Goal: Information Seeking & Learning: Learn about a topic

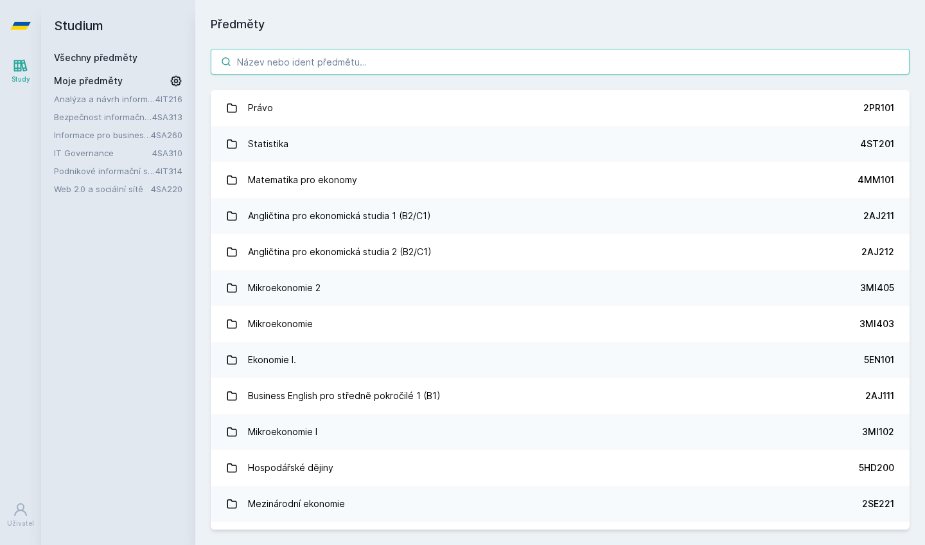
click at [344, 49] on input "search" at bounding box center [560, 62] width 699 height 26
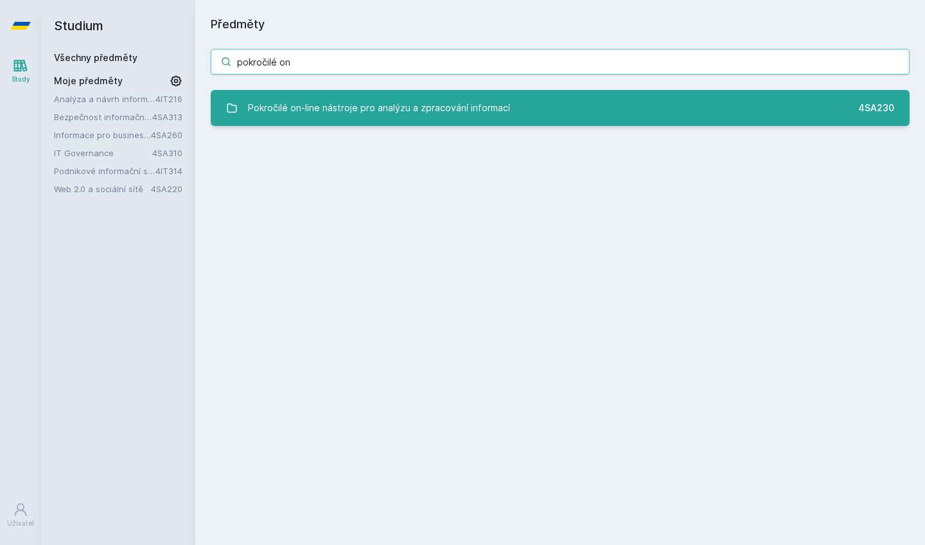
type input "pokročilé on"
click at [376, 105] on div "Pokročilé on-line nástroje pro analýzu a zpracování informací" at bounding box center [379, 108] width 262 height 26
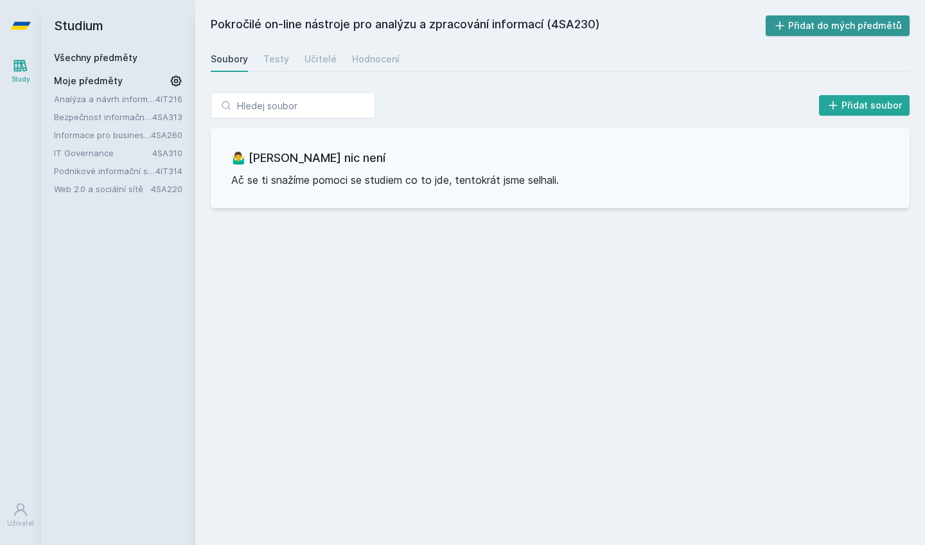
click at [796, 26] on button "Přidat do mých předmětů" at bounding box center [838, 25] width 145 height 21
click at [364, 59] on div "Hodnocení" at bounding box center [376, 59] width 48 height 13
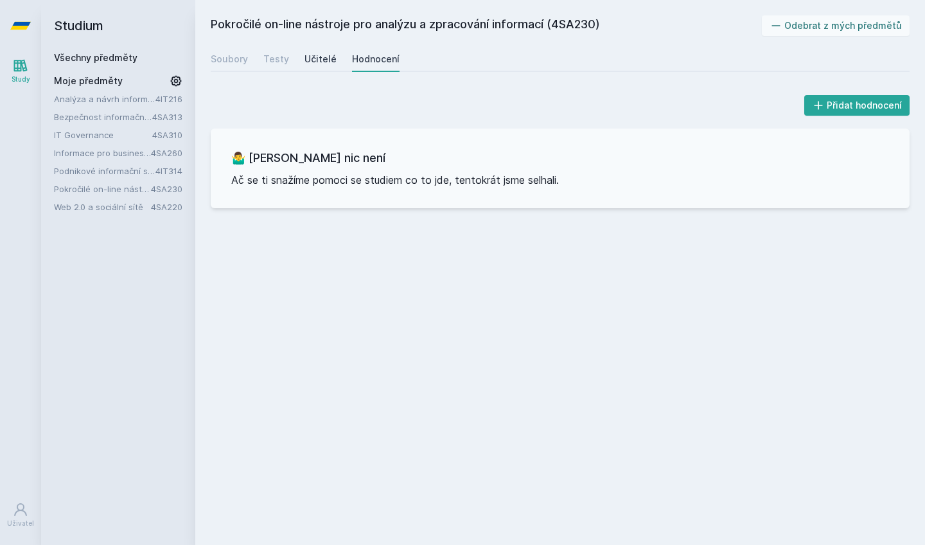
click at [314, 58] on div "Učitelé" at bounding box center [321, 59] width 32 height 13
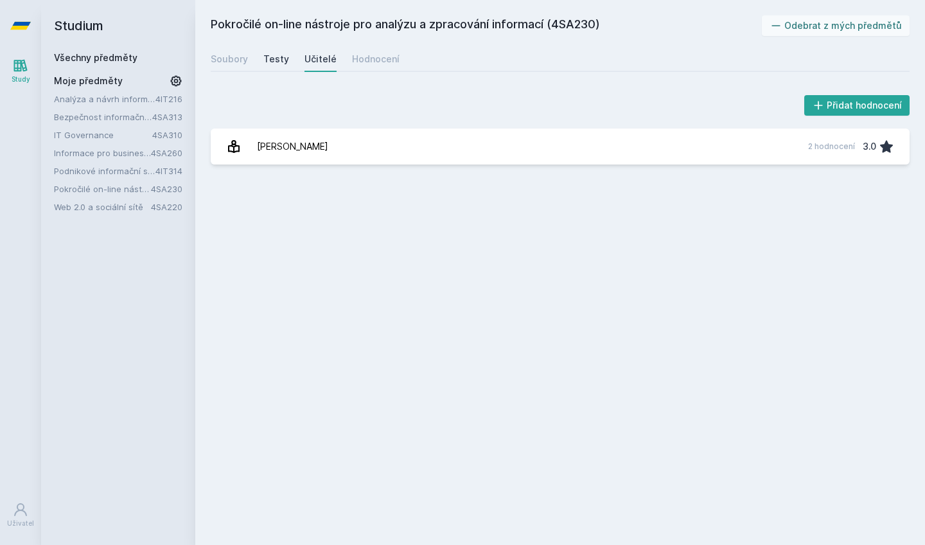
click at [270, 57] on div "Testy" at bounding box center [276, 59] width 26 height 13
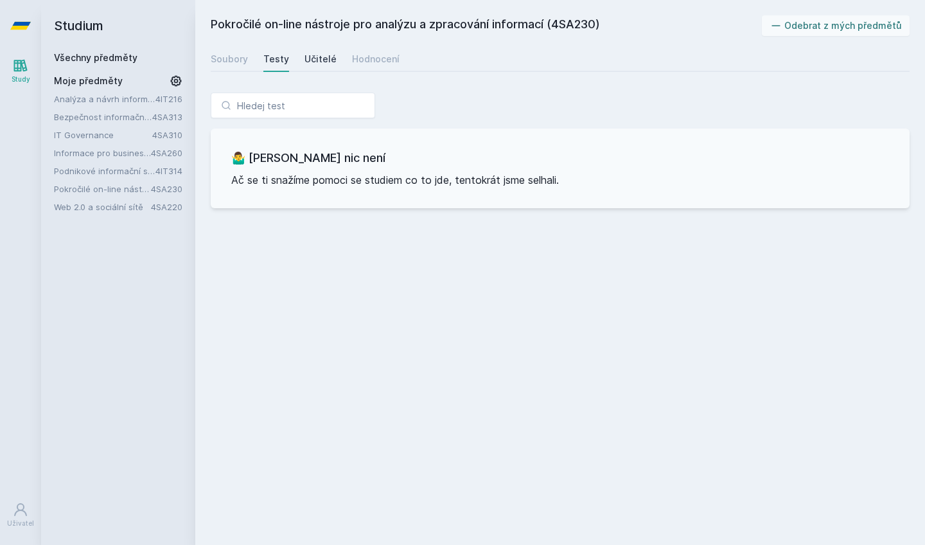
click at [315, 60] on div "Učitelé" at bounding box center [321, 59] width 32 height 13
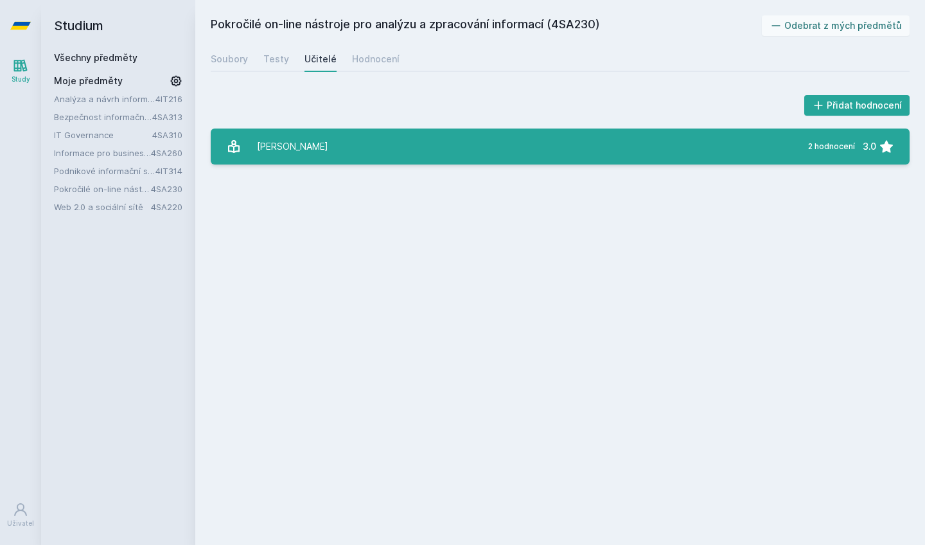
click at [279, 143] on div "[PERSON_NAME]" at bounding box center [292, 147] width 71 height 26
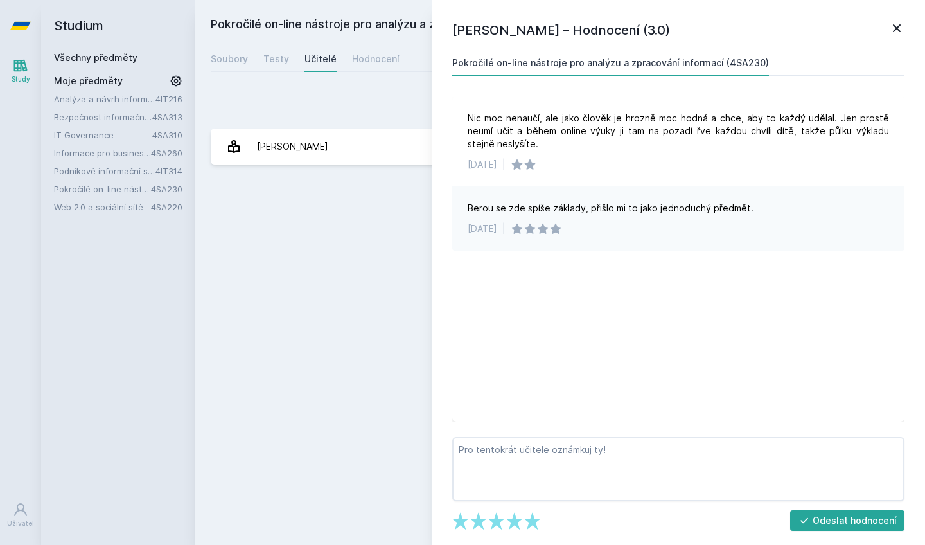
click at [277, 198] on div "Pokročilé on-line nástroje pro analýzu a zpracování informací (4SA230) Odebrat …" at bounding box center [560, 272] width 699 height 514
